Goal: Browse casually

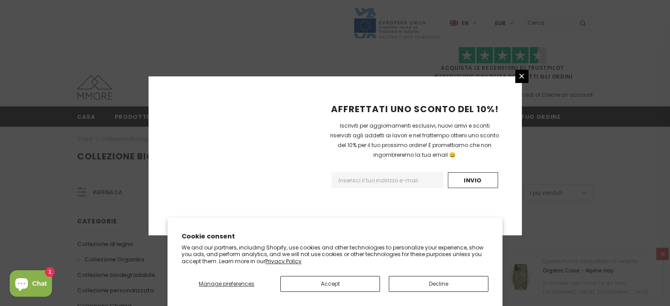
scroll to position [598, 0]
